Goal: Task Accomplishment & Management: Manage account settings

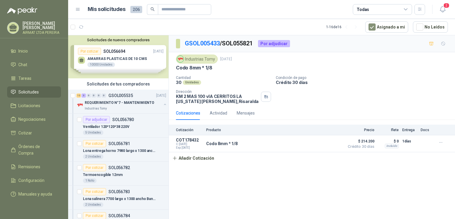
scroll to position [5073, 0]
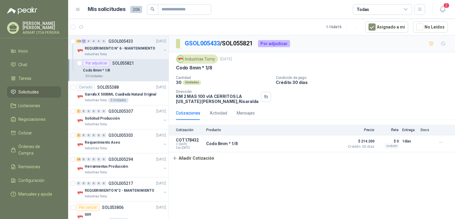
click at [36, 93] on span "Solicitudes" at bounding box center [28, 92] width 20 height 7
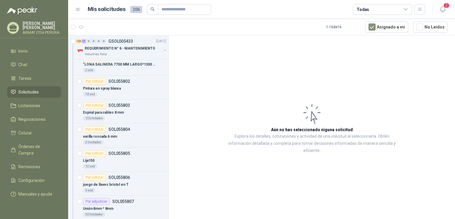
scroll to position [4392, 0]
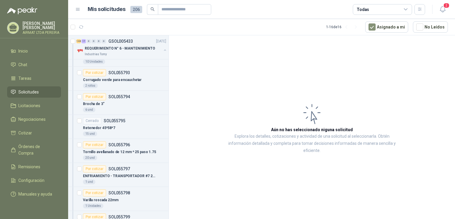
click at [23, 95] on span "Solicitudes" at bounding box center [28, 92] width 20 height 7
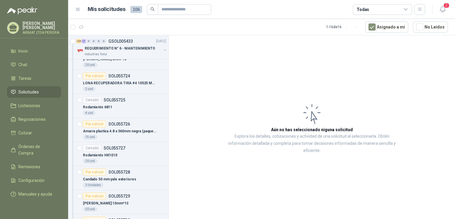
scroll to position [2969, 0]
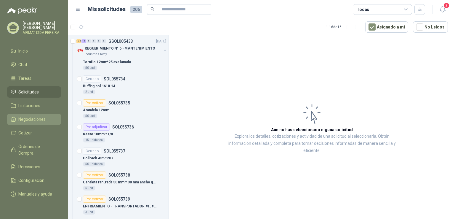
click at [30, 121] on span "Negociaciones" at bounding box center [31, 119] width 27 height 7
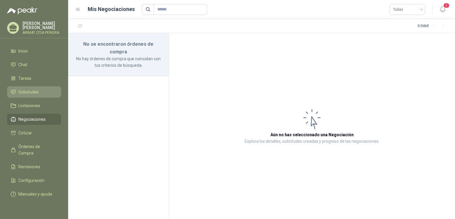
click at [24, 97] on link "Solicitudes" at bounding box center [34, 91] width 54 height 11
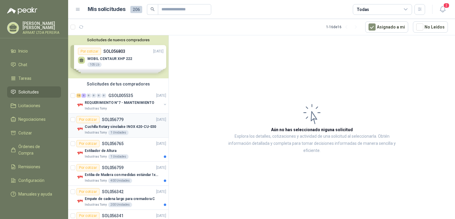
click at [127, 121] on div "Por cotizar SOL056779 19/09/25" at bounding box center [121, 119] width 90 height 7
